Goal: Check status: Check status

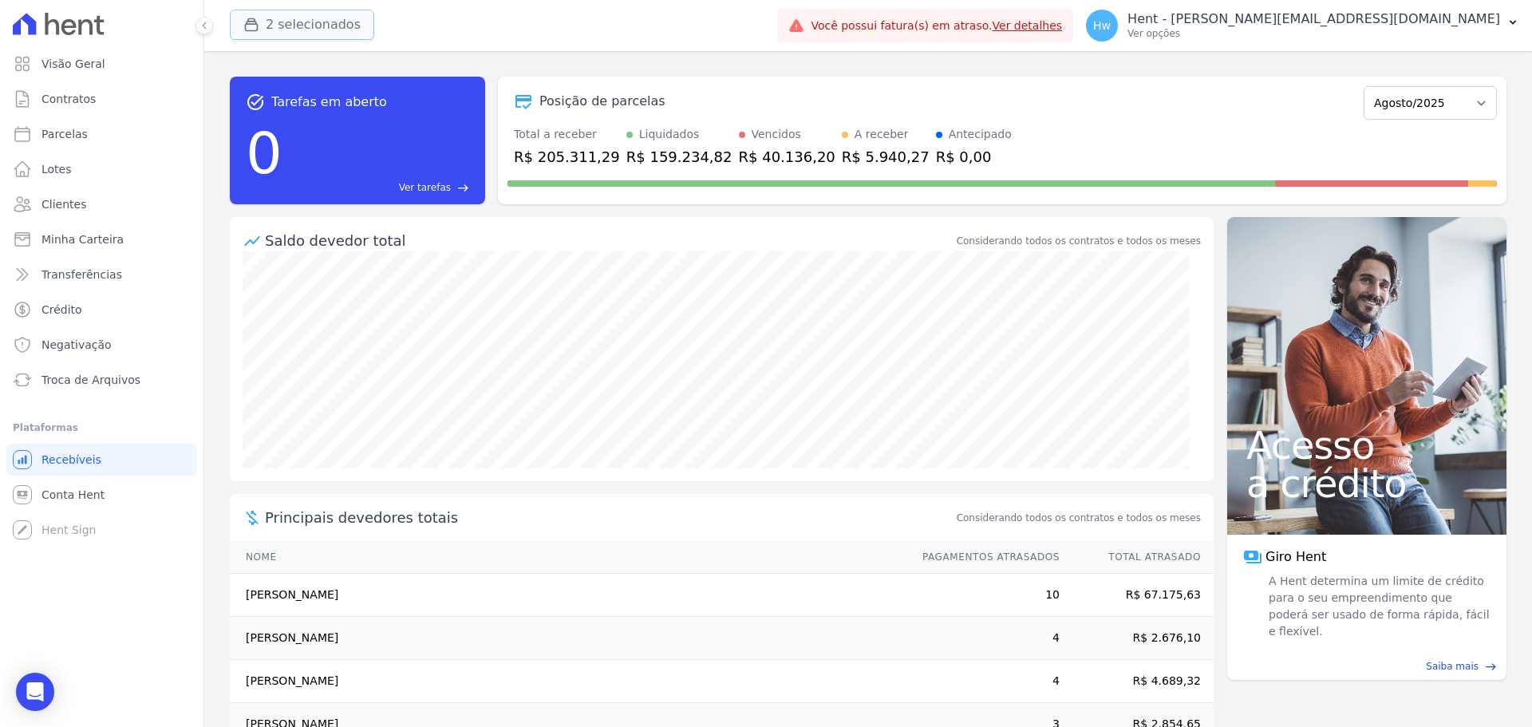
click at [292, 21] on button "2 selecionados" at bounding box center [302, 25] width 144 height 30
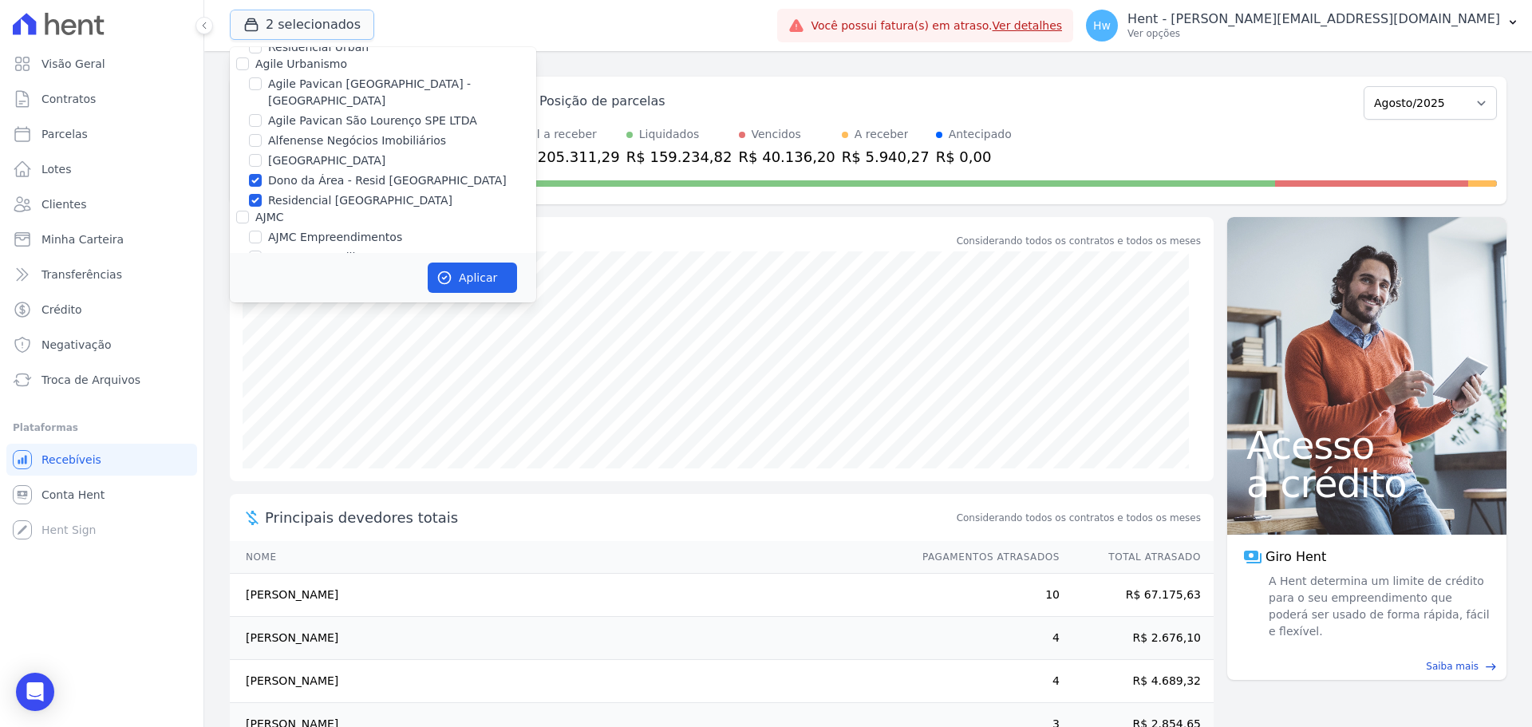
scroll to position [479, 0]
click at [322, 187] on label "Dono da Área - Resid Jardim Dummont" at bounding box center [387, 195] width 239 height 17
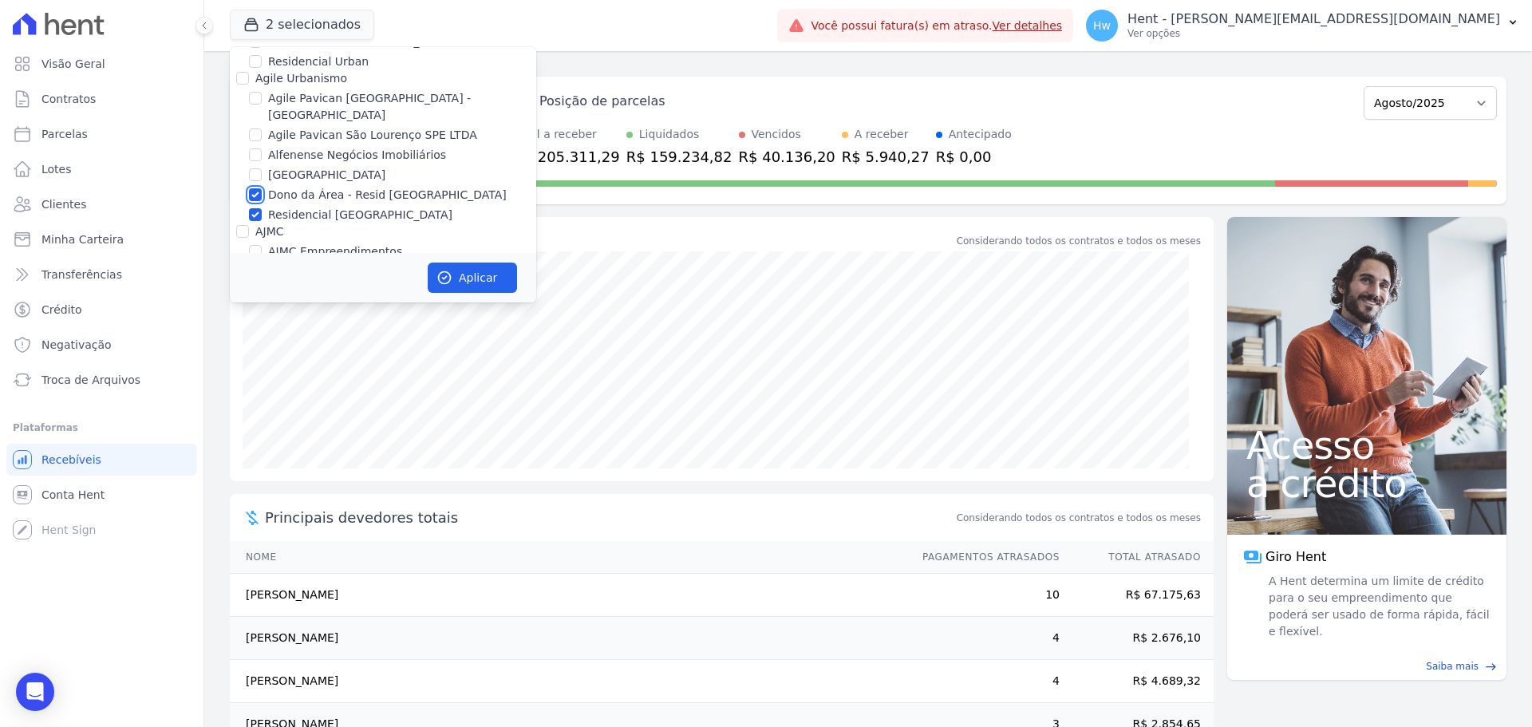
click at [262, 188] on input "Dono da Área - Resid Jardim Dummont" at bounding box center [255, 194] width 13 height 13
checkbox input "false"
click at [326, 207] on label "Residencial Jardim Dummont" at bounding box center [360, 215] width 184 height 17
click at [262, 208] on input "Residencial Jardim Dummont" at bounding box center [255, 214] width 13 height 13
checkbox input "false"
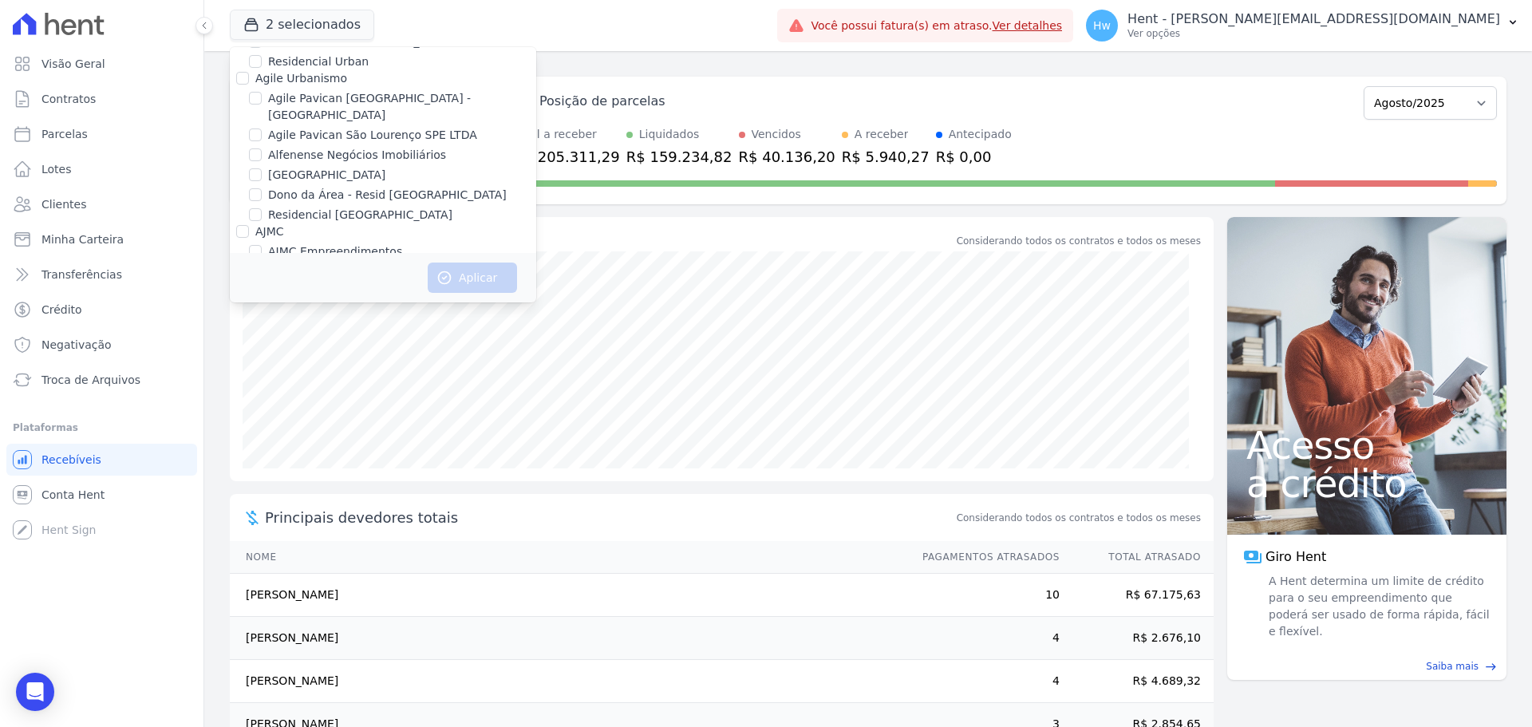
scroll to position [604, 0]
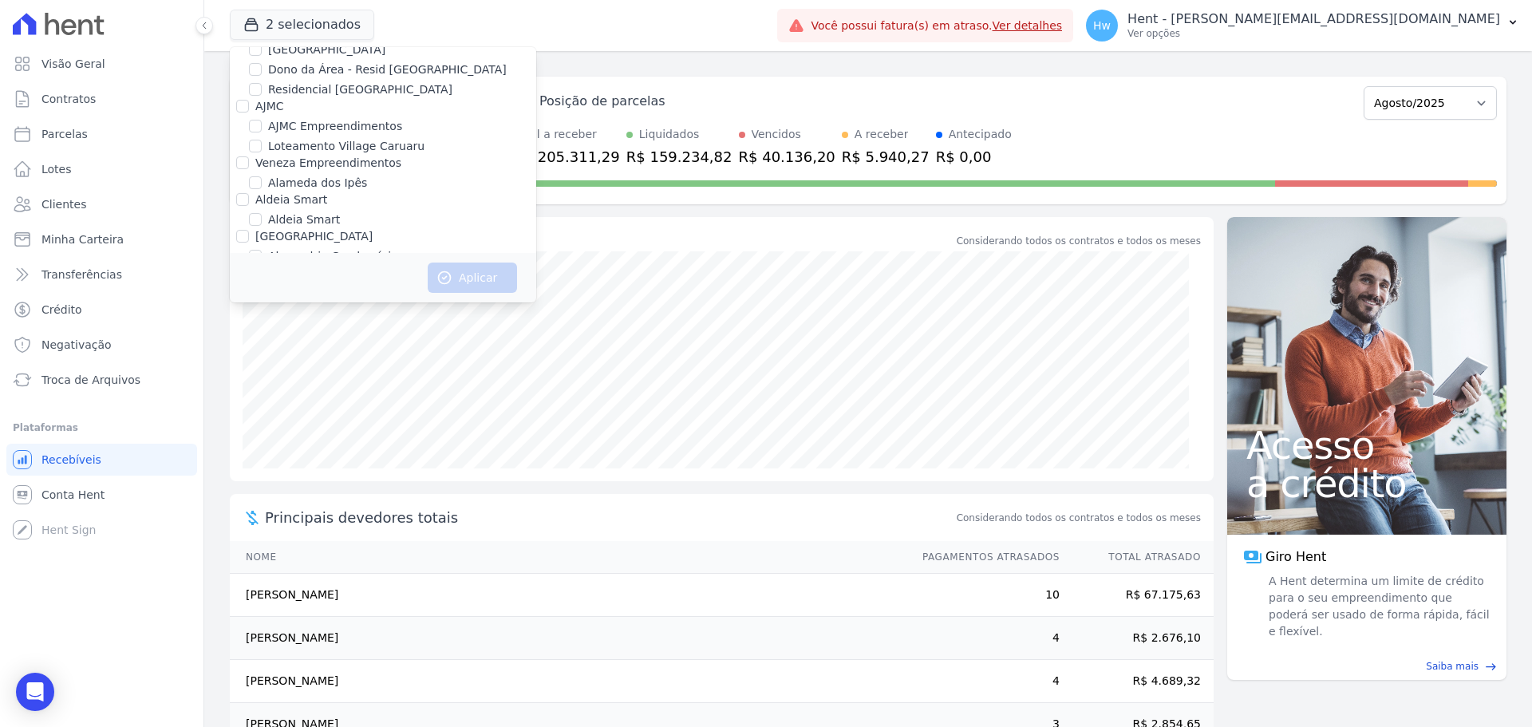
click at [294, 175] on label "Alameda dos Ipês" at bounding box center [317, 183] width 99 height 17
click at [262, 176] on input "Alameda dos Ipês" at bounding box center [255, 182] width 13 height 13
checkbox input "true"
click at [453, 278] on button "Aplicar" at bounding box center [472, 277] width 89 height 30
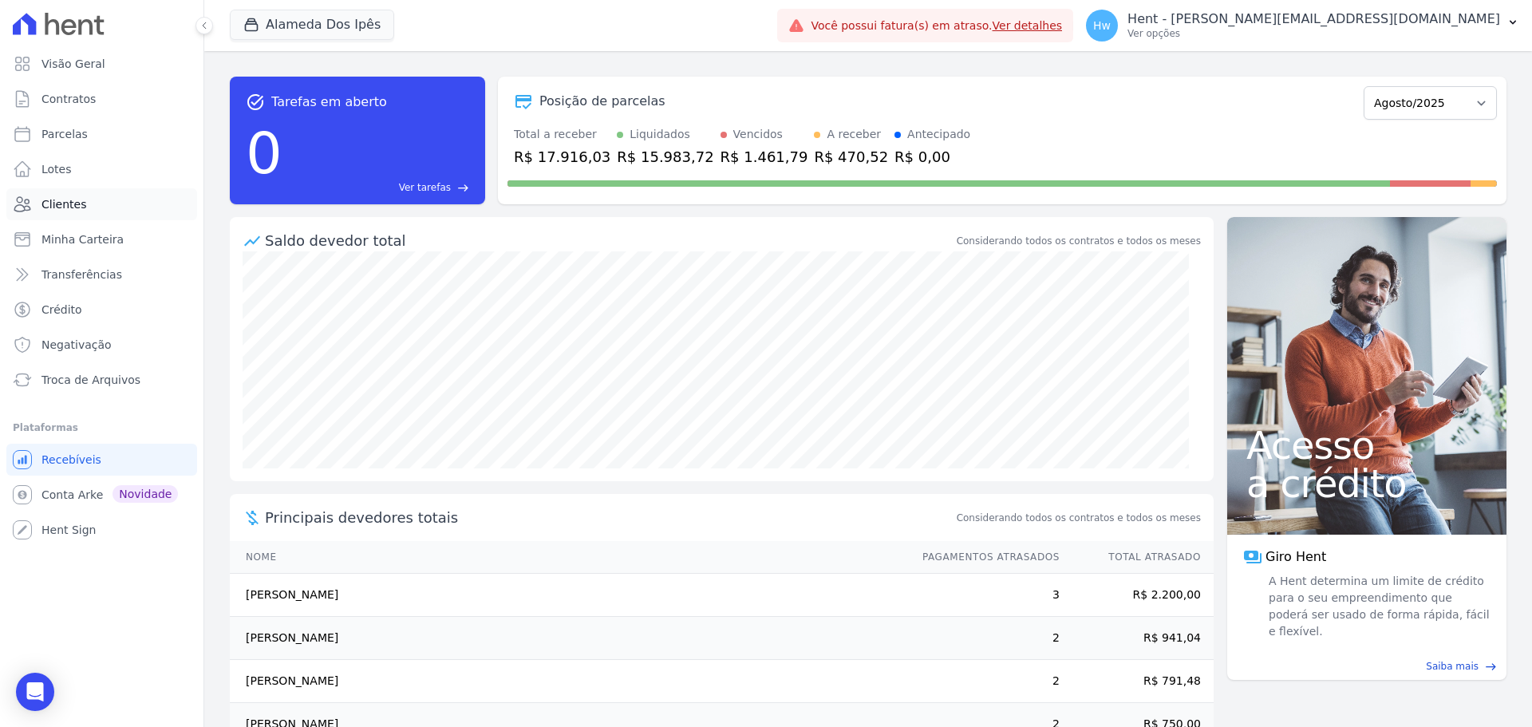
click at [77, 207] on span "Clientes" at bounding box center [63, 204] width 45 height 16
click at [1382, 33] on p "Ver opções" at bounding box center [1313, 33] width 373 height 13
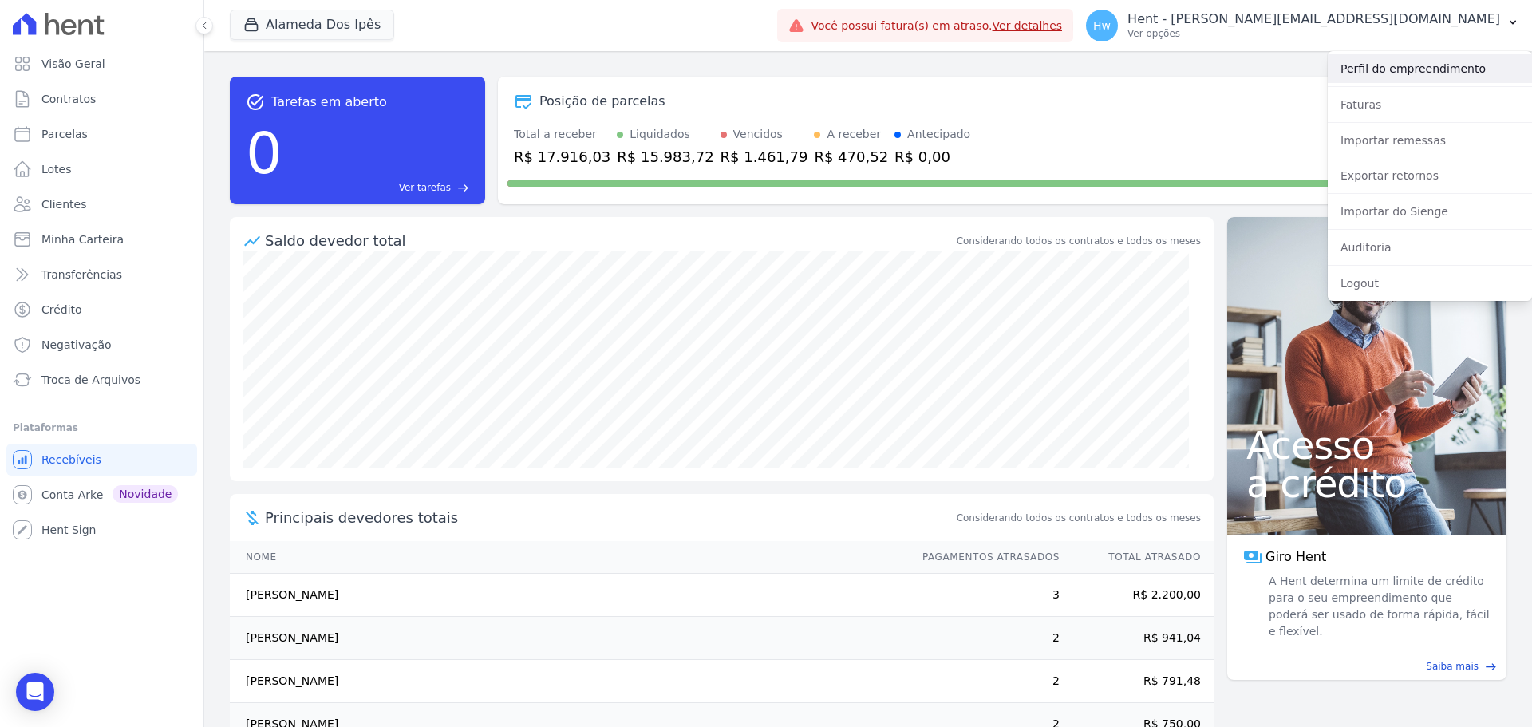
click at [1400, 77] on link "Perfil do empreendimento" at bounding box center [1430, 68] width 204 height 29
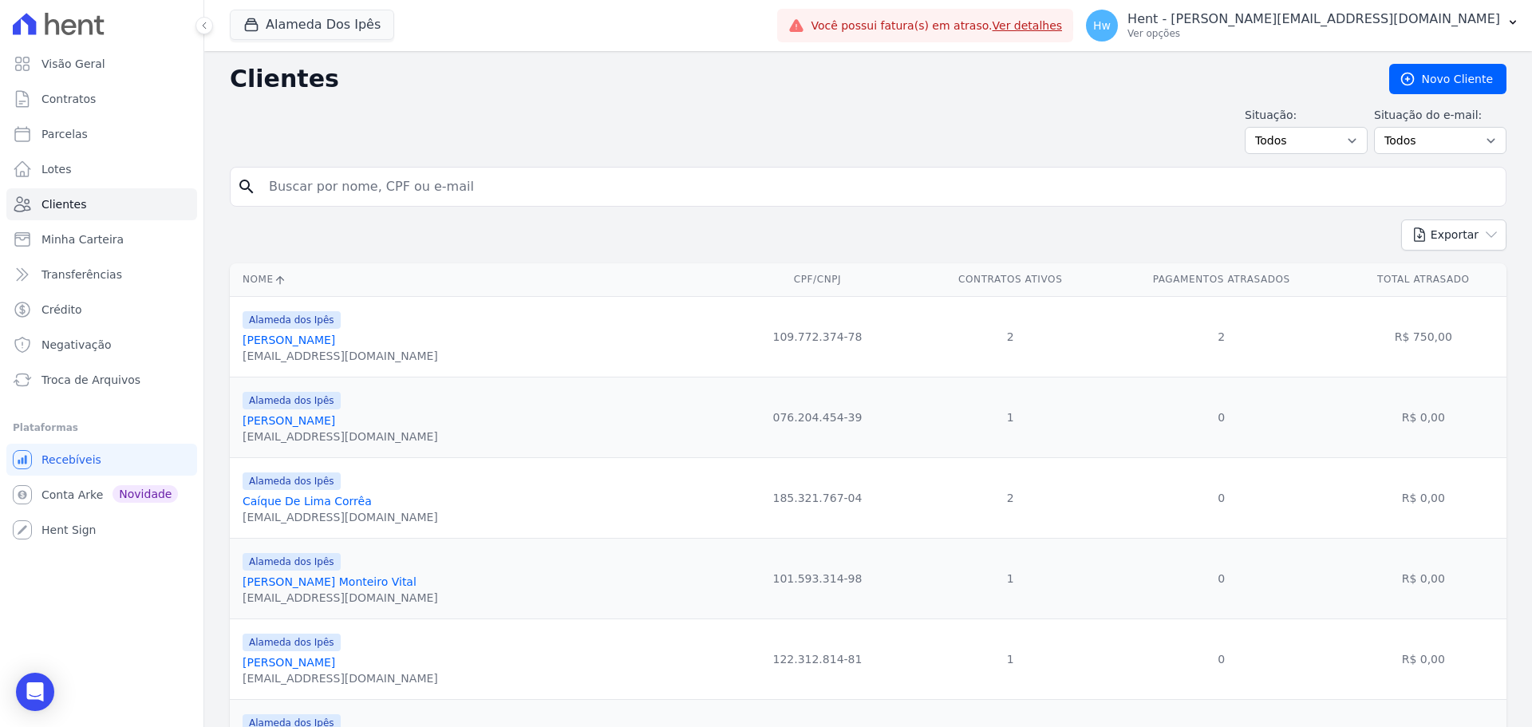
click at [745, 420] on td "076.204.454-39" at bounding box center [816, 417] width 201 height 81
copy tr "076.204.454-39"
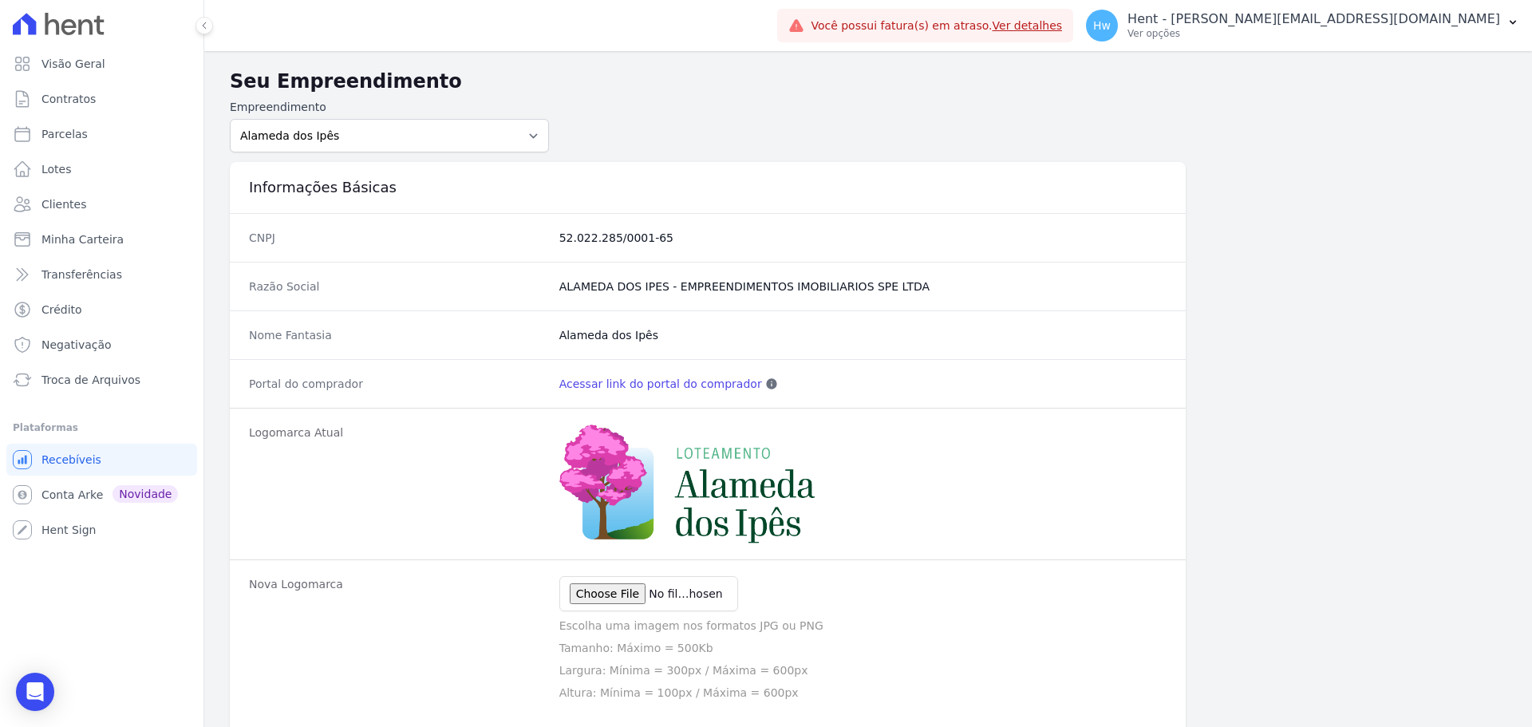
click at [679, 383] on link "Acessar link do portal do comprador" at bounding box center [660, 384] width 203 height 16
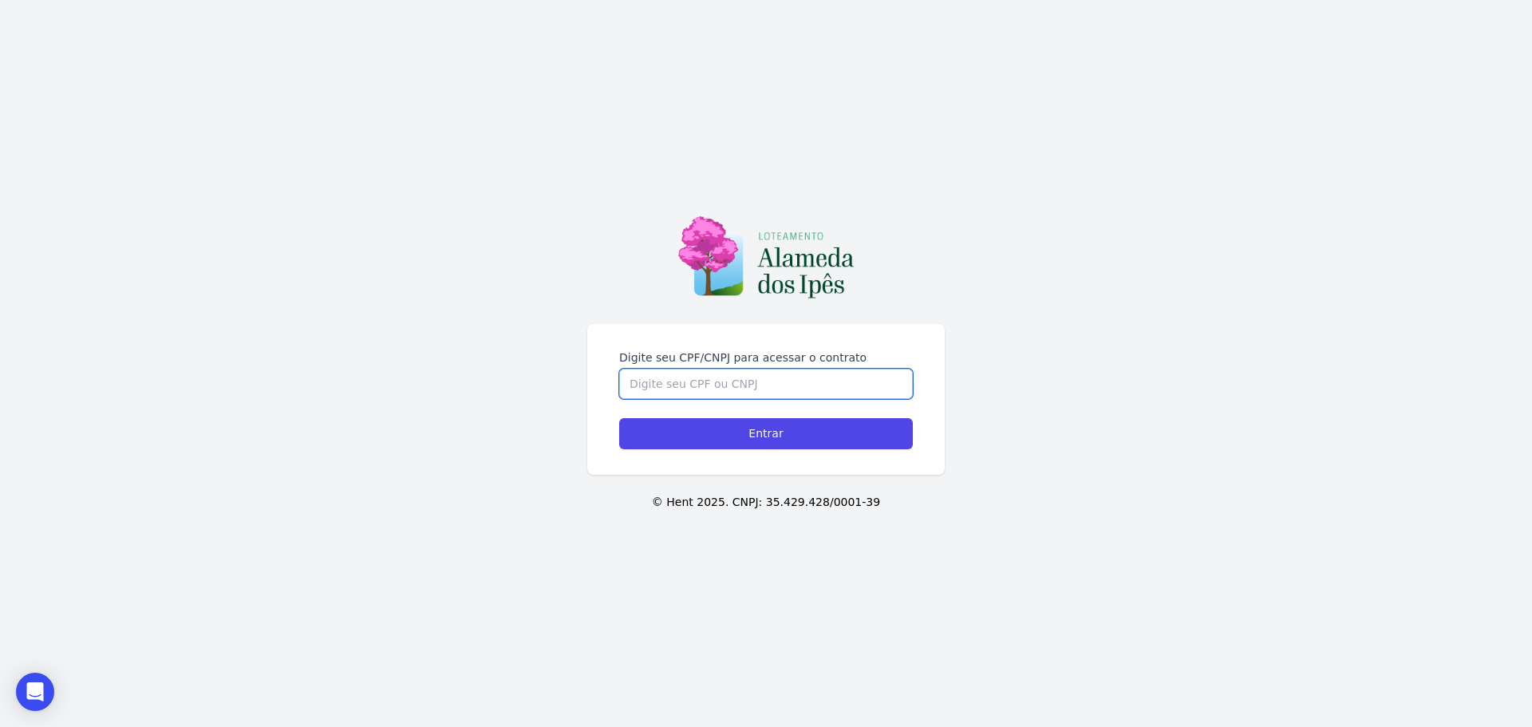
click at [678, 384] on input "Digite seu CPF/CNPJ para acessar o contrato" at bounding box center [766, 384] width 294 height 30
paste input "076.204.454-39"
type input "076.204.454-39"
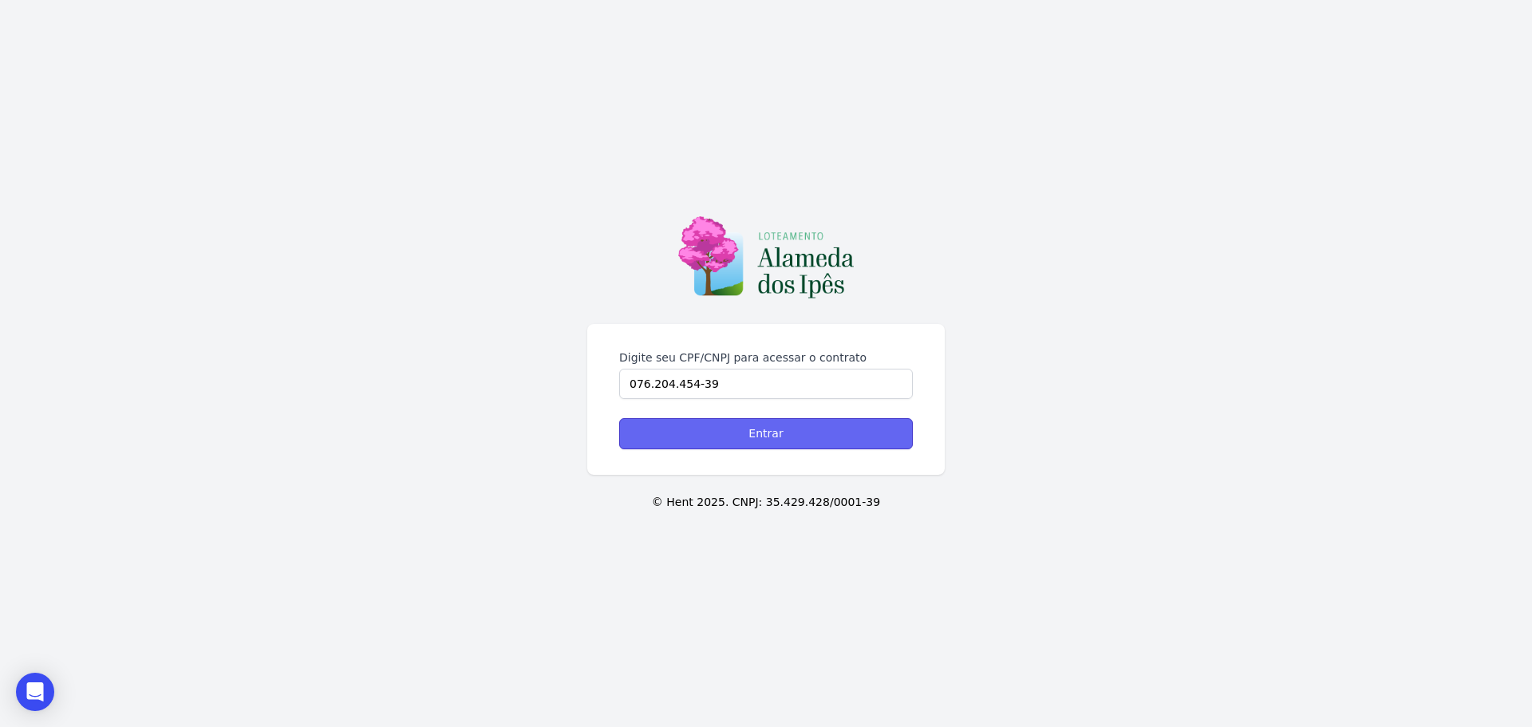
click at [748, 443] on input "Entrar" at bounding box center [766, 433] width 294 height 31
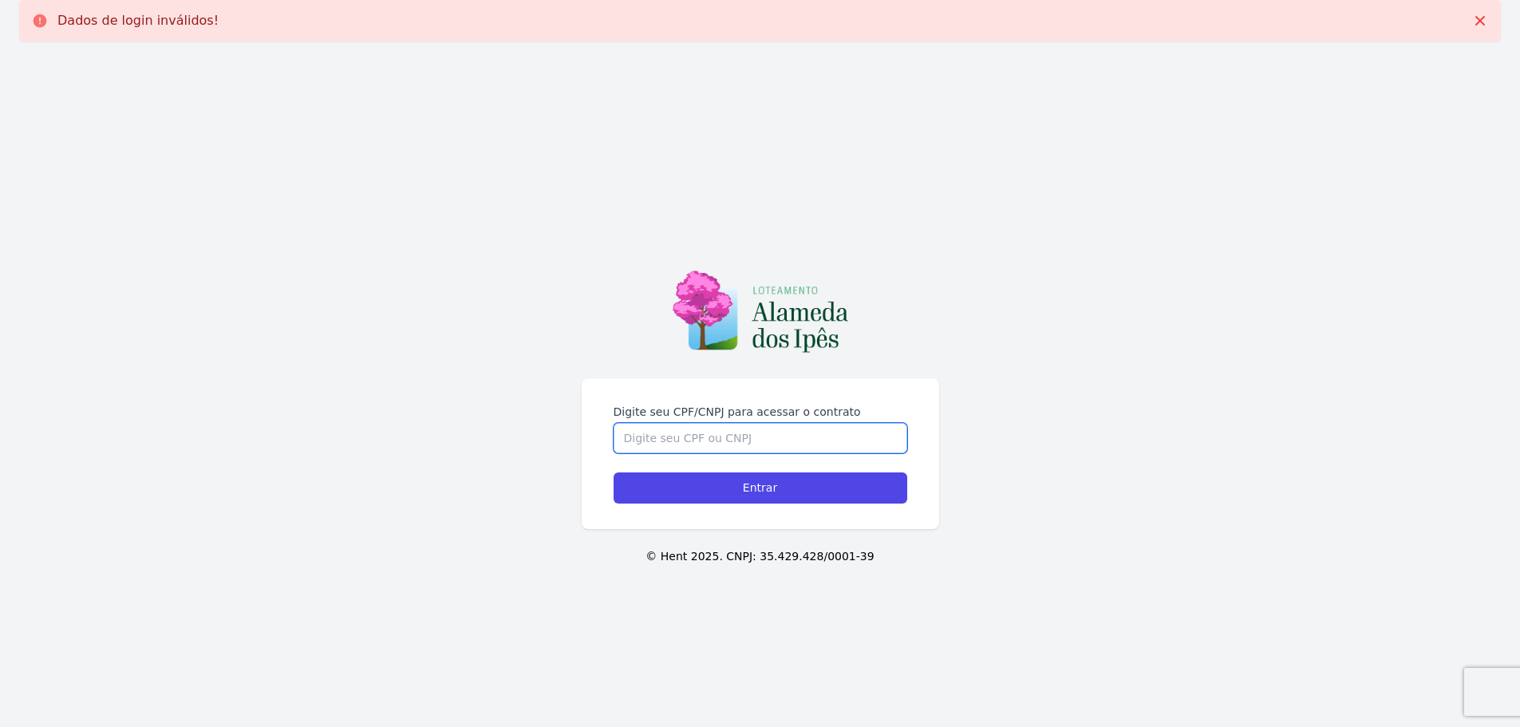
drag, startPoint x: 0, startPoint y: 0, endPoint x: 748, endPoint y: 443, distance: 869.6
click at [748, 443] on input "Digite seu CPF/CNPJ para acessar o contrato" at bounding box center [761, 438] width 294 height 30
paste input "076.204.454-39"
type input "076.204.454-39"
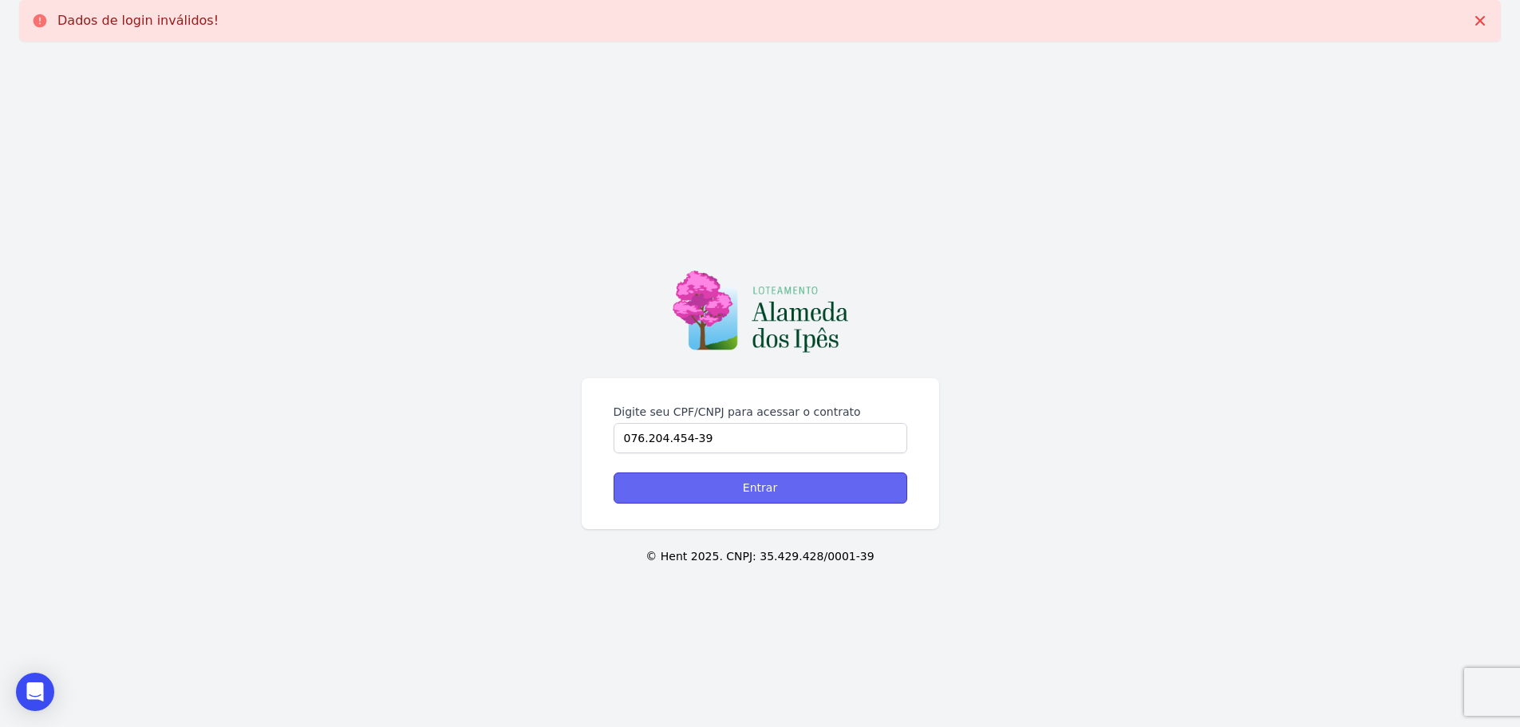
click at [740, 486] on input "Entrar" at bounding box center [761, 487] width 294 height 31
